Goal: Navigation & Orientation: Go to known website

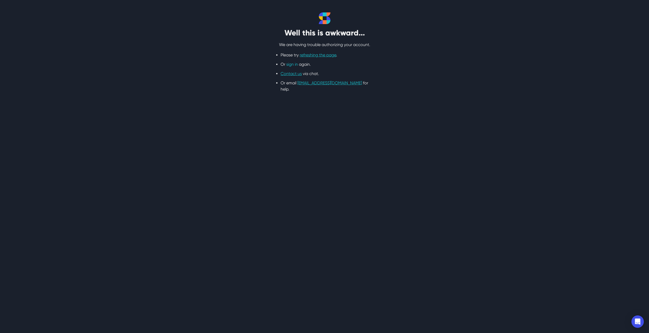
click at [298, 64] on link "sign in" at bounding box center [292, 64] width 12 height 5
click at [293, 64] on link "sign in" at bounding box center [292, 64] width 12 height 5
